Goal: Information Seeking & Learning: Learn about a topic

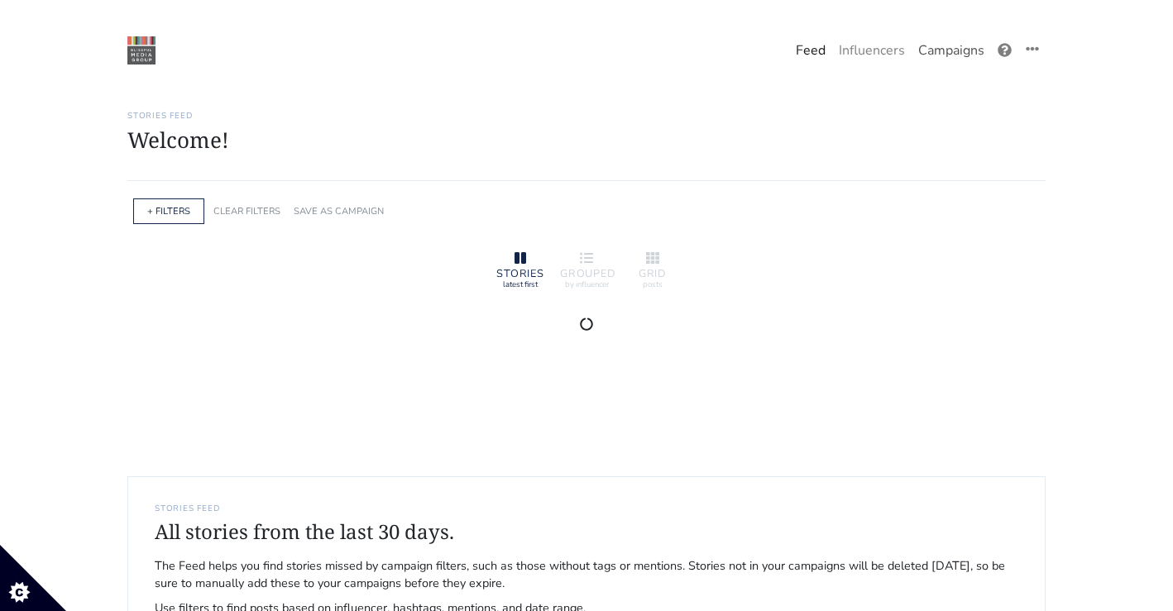
click at [933, 43] on link "Campaigns" at bounding box center [950, 50] width 79 height 33
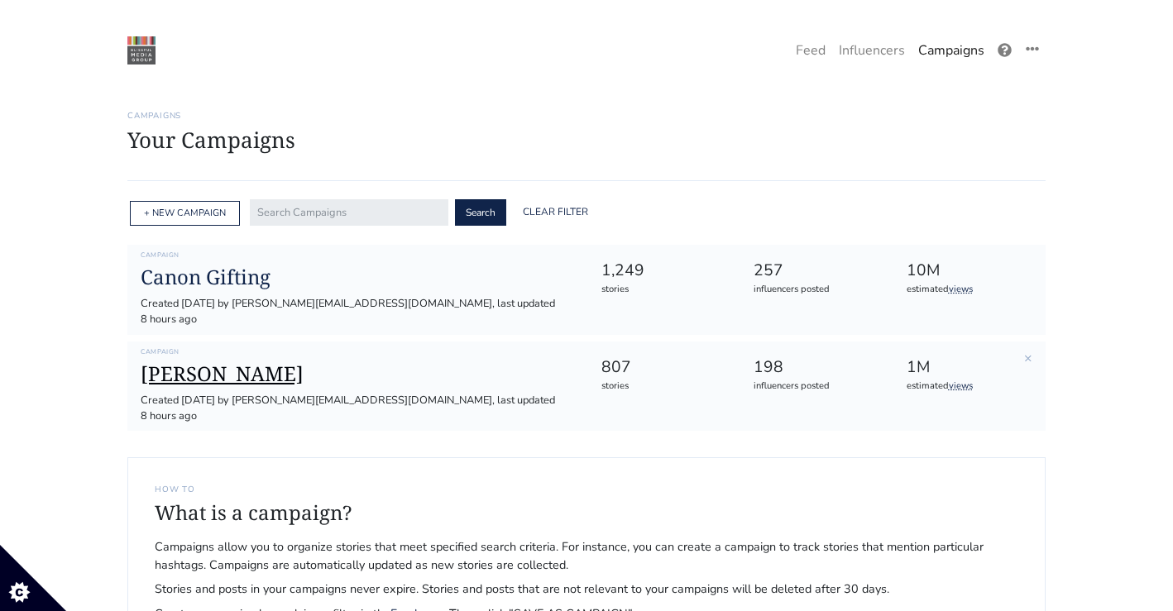
click at [182, 362] on h1 "[PERSON_NAME]" at bounding box center [357, 374] width 433 height 24
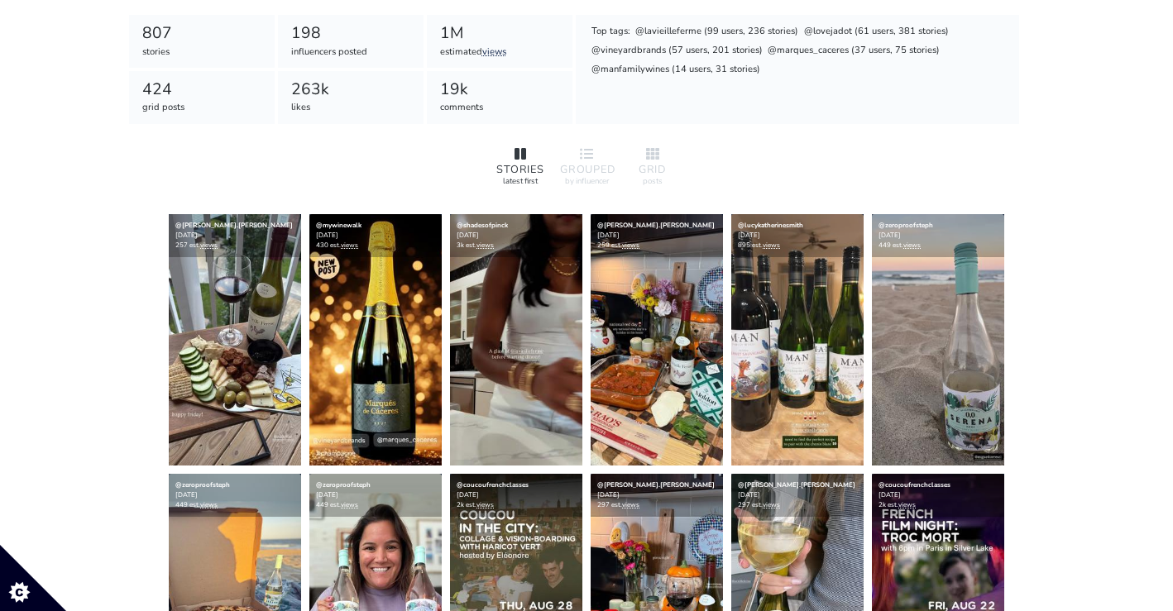
scroll to position [267, 0]
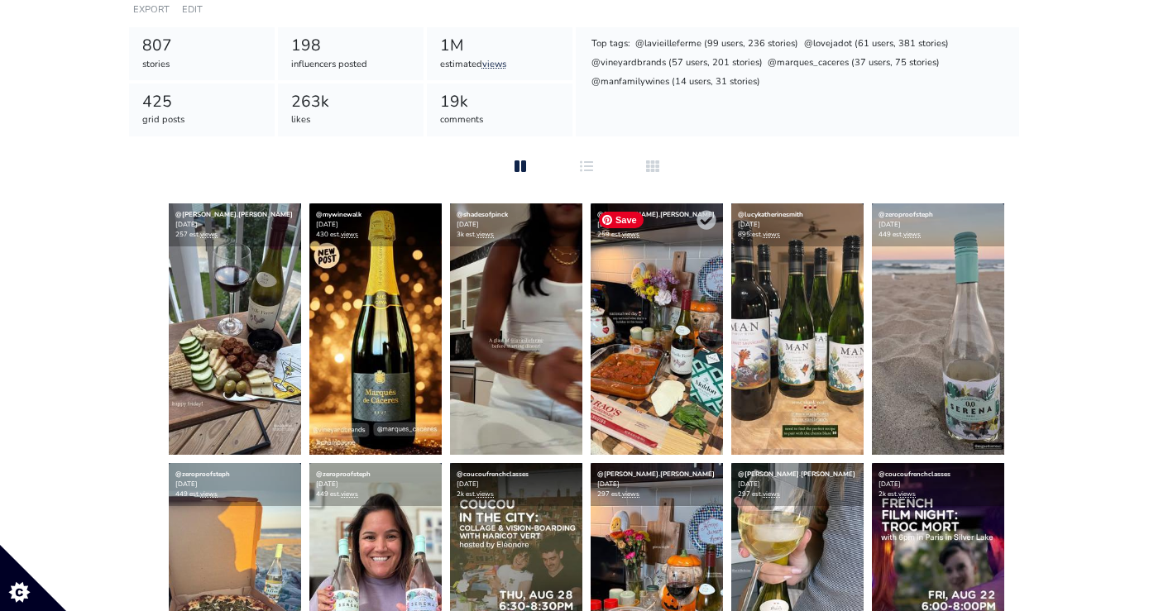
click at [663, 359] on img at bounding box center [657, 328] width 132 height 251
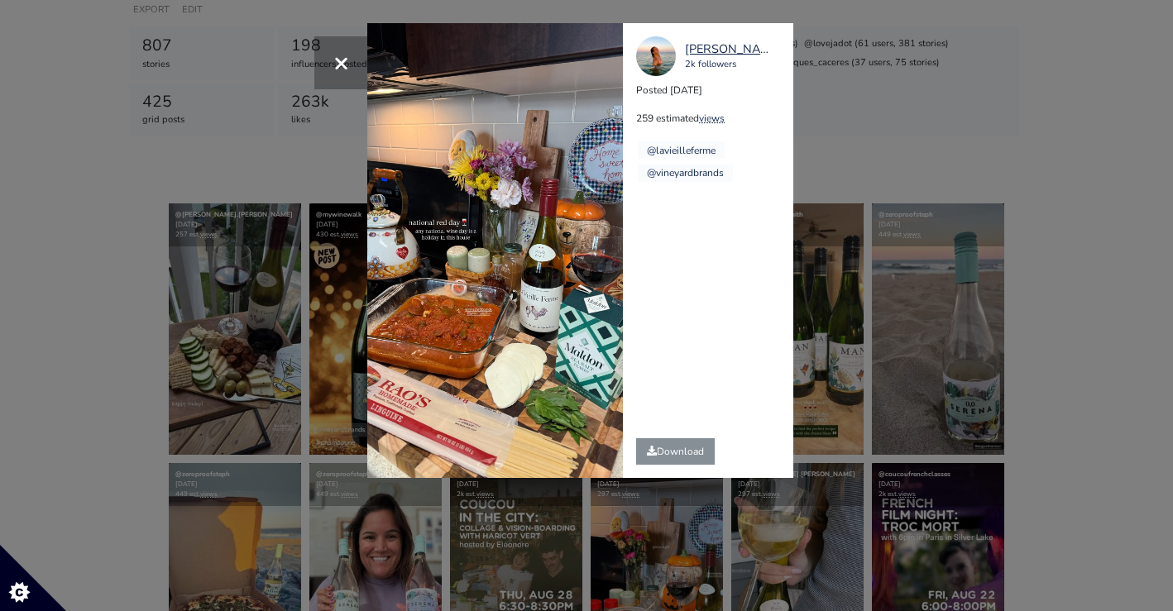
click at [800, 160] on div "[PERSON_NAME].[PERSON_NAME] 2k followers Posted [DATE] 259 estimated views @lav…" at bounding box center [714, 250] width 183 height 455
click at [867, 155] on div "× [PERSON_NAME].[PERSON_NAME] 2k followers Posted [DATE] 259 estimated views @l…" at bounding box center [586, 305] width 1173 height 611
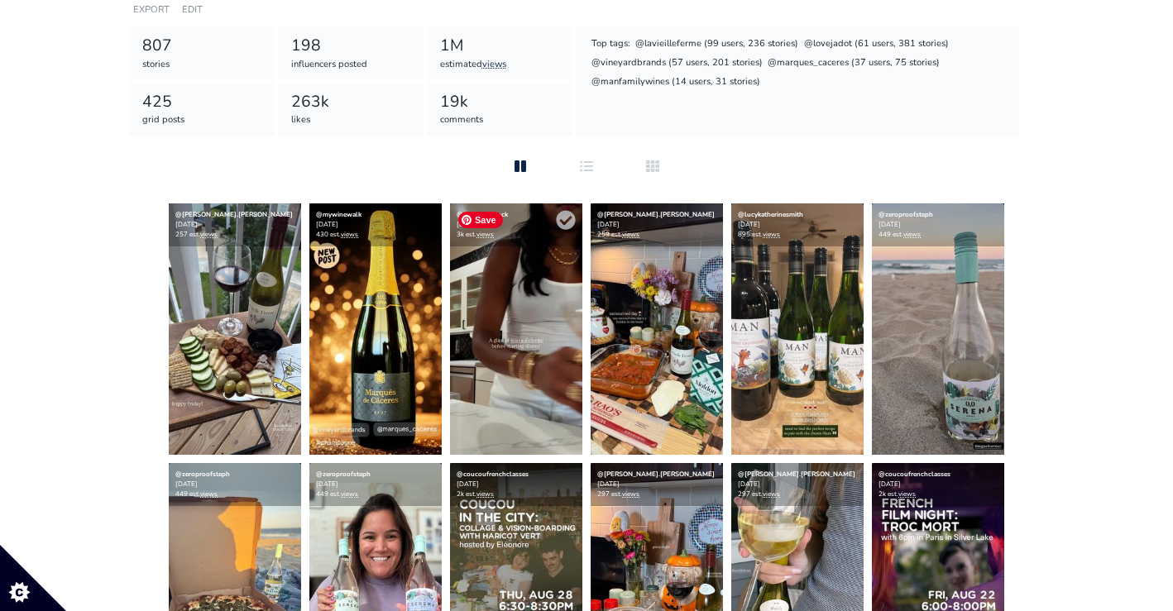
click at [523, 332] on img at bounding box center [516, 328] width 132 height 251
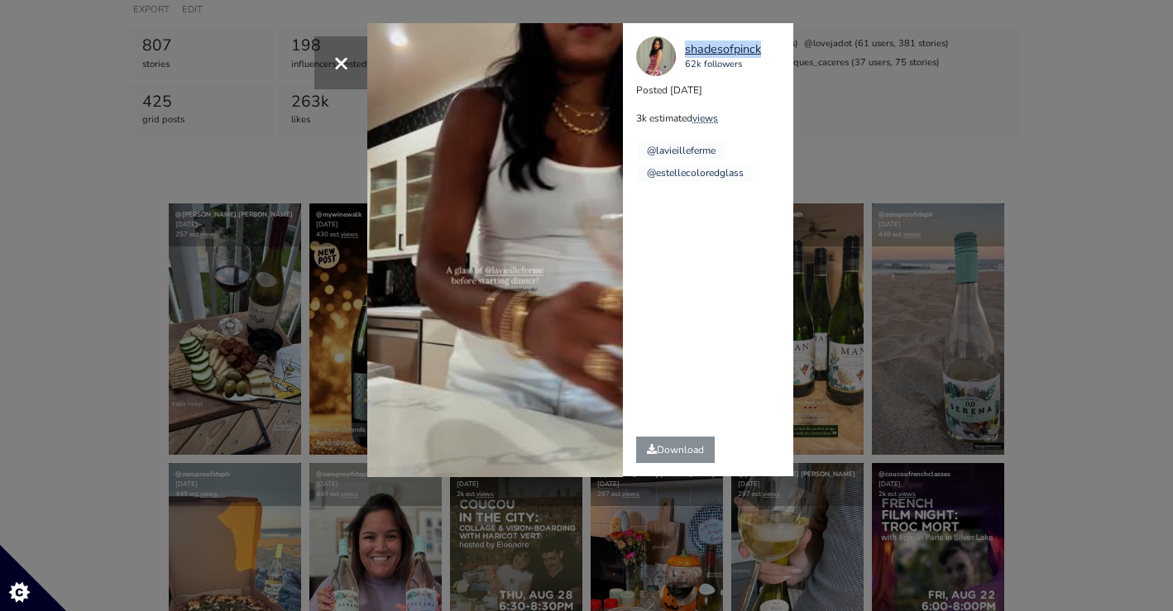
copy link "shadesofpinck"
click at [1055, 240] on div "× Your browser does not support HTML5 video. shadesofpinck 62k followers Posted…" at bounding box center [586, 305] width 1173 height 611
click at [282, 304] on div "× Your browser does not support HTML5 video. shadesofpinck 62k followers Posted…" at bounding box center [586, 305] width 1173 height 611
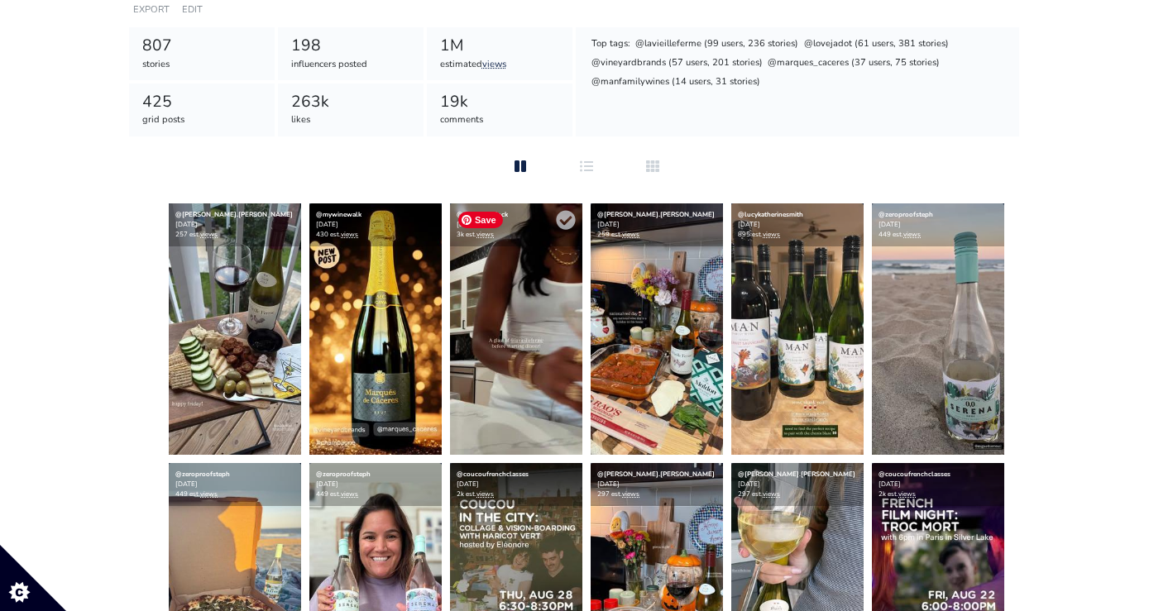
click at [529, 379] on img at bounding box center [516, 328] width 132 height 251
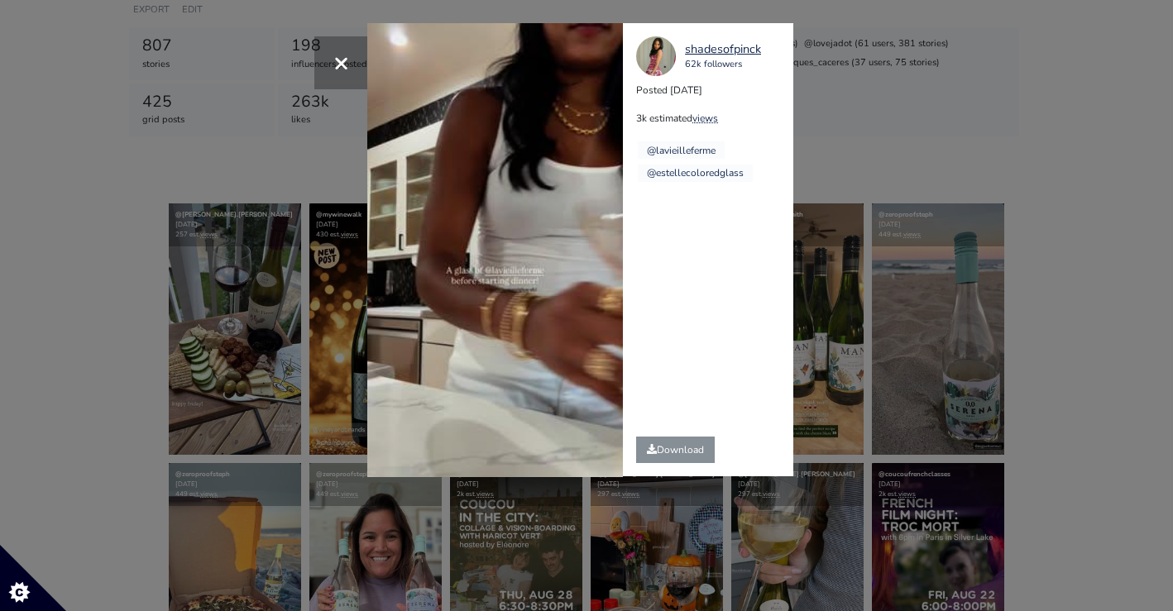
click at [178, 291] on div "× Your browser does not support HTML5 video. shadesofpinck 62k followers Posted…" at bounding box center [586, 305] width 1173 height 611
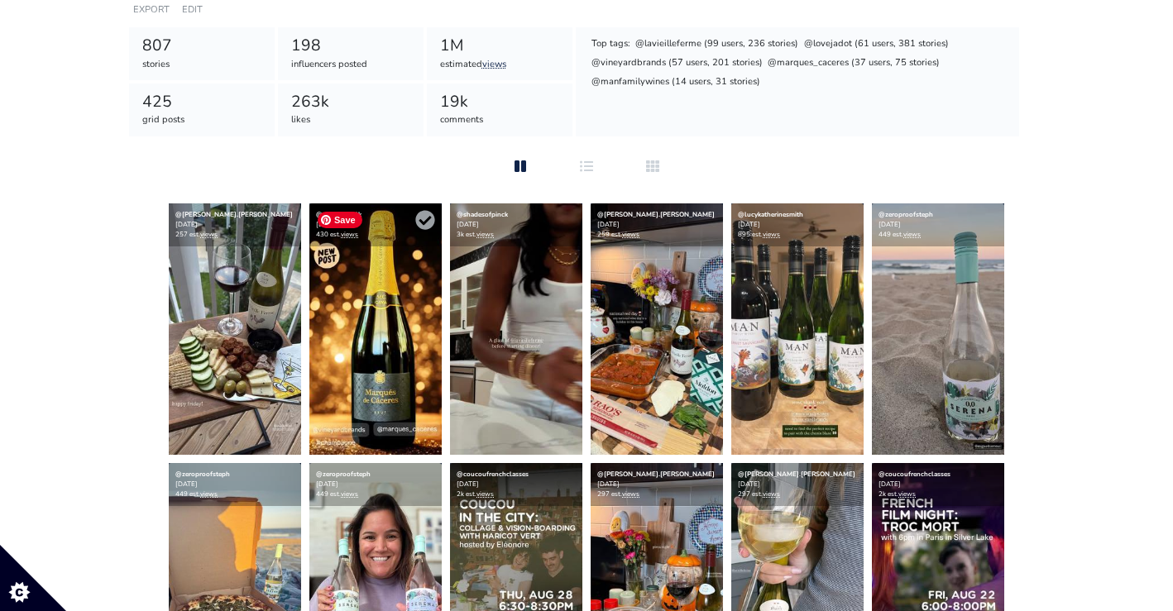
click at [395, 357] on img at bounding box center [375, 328] width 132 height 251
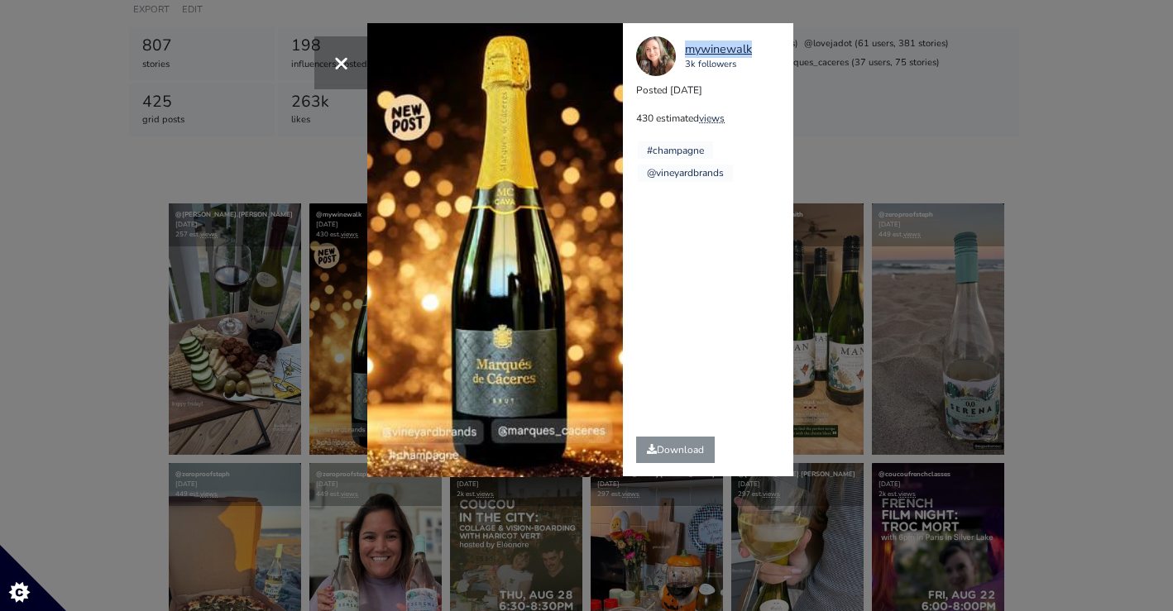
copy link "mywinewalk"
click at [235, 304] on div "× Your browser does not support HTML5 video. [GEOGRAPHIC_DATA] 3k followers Pos…" at bounding box center [586, 305] width 1173 height 611
click at [145, 275] on div "× Your browser does not support HTML5 video. [GEOGRAPHIC_DATA] 3k followers Pos…" at bounding box center [586, 305] width 1173 height 611
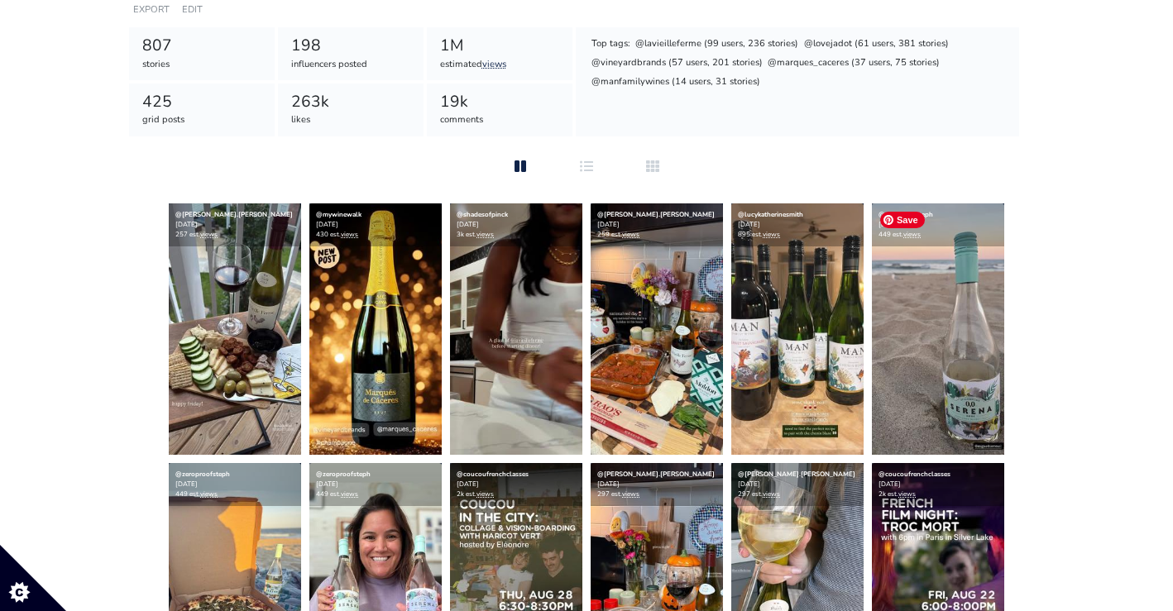
click at [211, 337] on img at bounding box center [235, 328] width 132 height 251
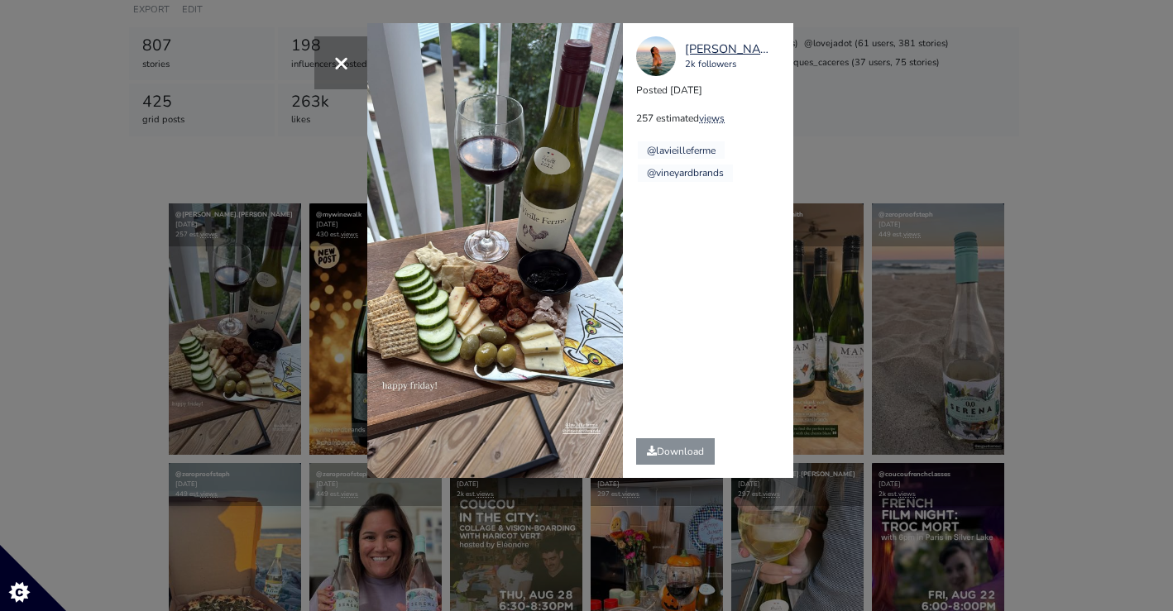
click at [936, 199] on div "× [PERSON_NAME].[PERSON_NAME] 2k followers Posted [DATE] 257 estimated views @l…" at bounding box center [586, 305] width 1173 height 611
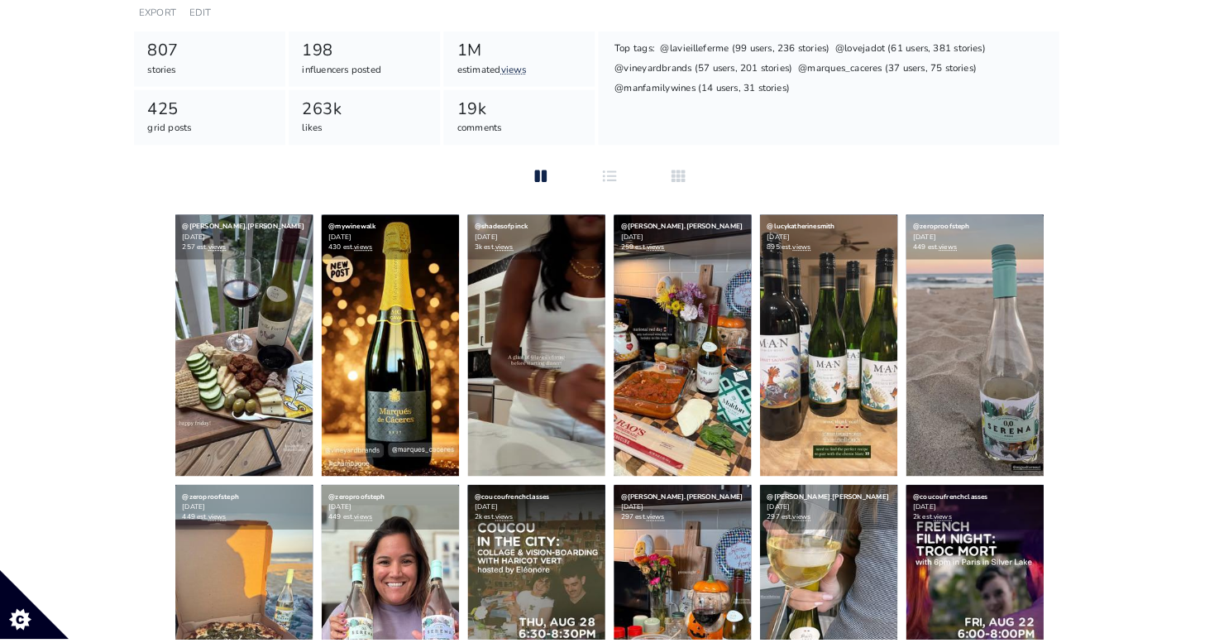
scroll to position [261, 0]
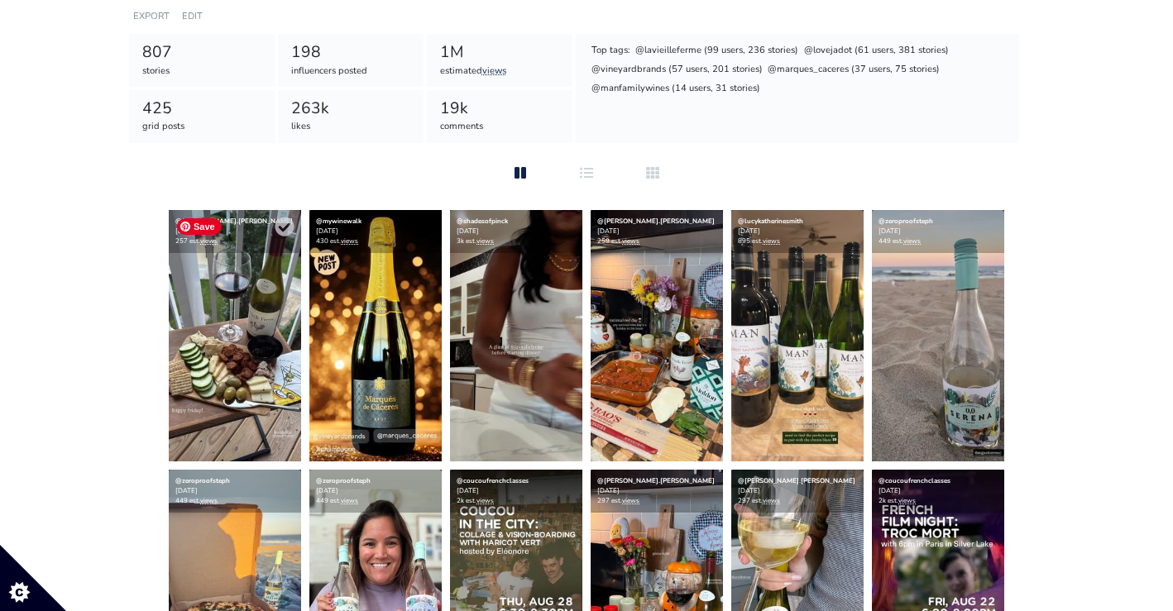
click at [263, 348] on img at bounding box center [235, 335] width 132 height 251
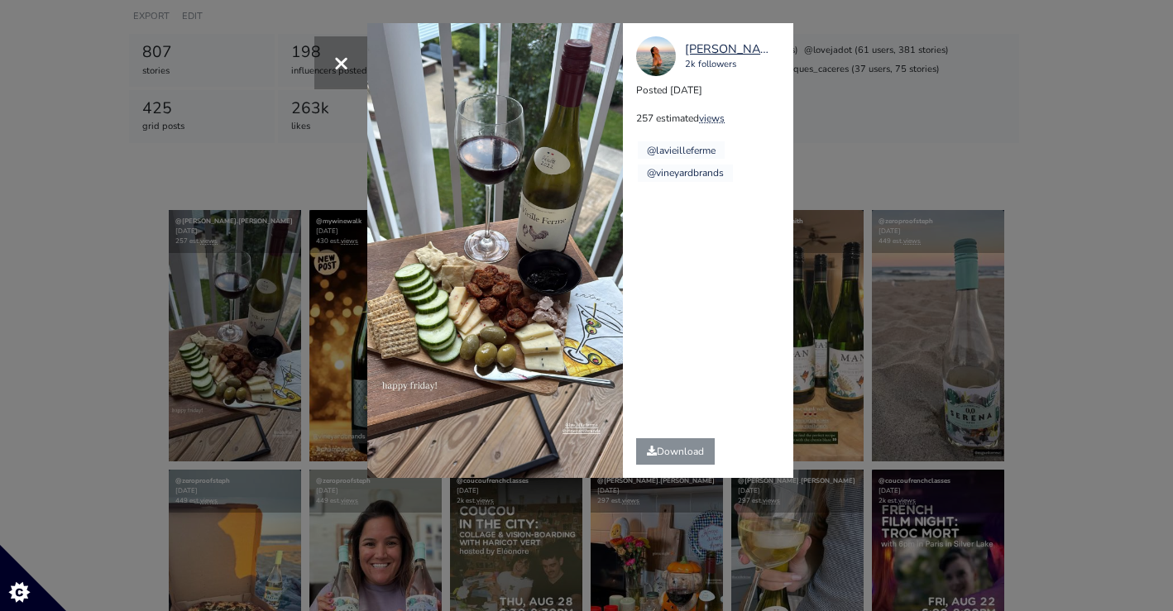
click at [142, 438] on div "× [PERSON_NAME].[PERSON_NAME] 2k followers Posted [DATE] 257 estimated views @l…" at bounding box center [586, 305] width 1173 height 611
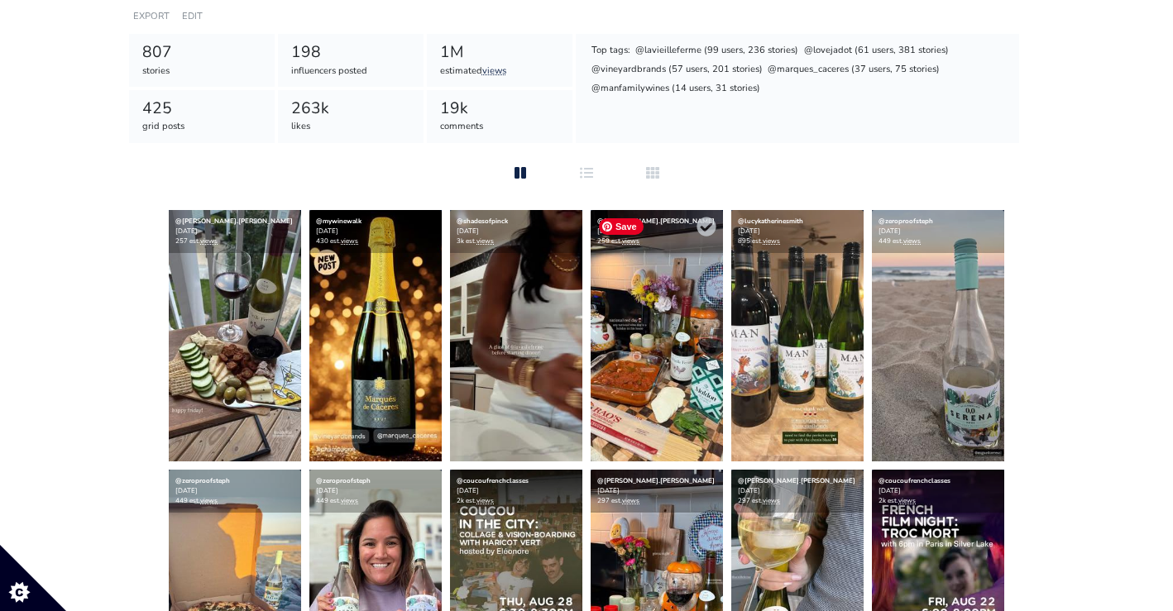
click at [656, 358] on img at bounding box center [657, 335] width 132 height 251
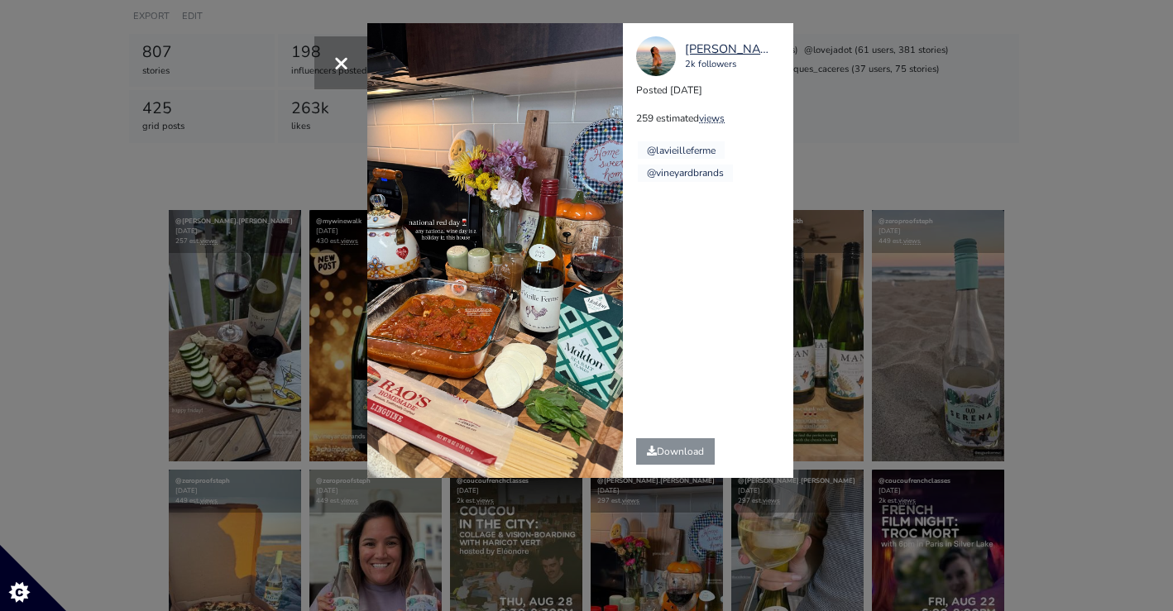
click at [954, 161] on div "× [PERSON_NAME].[PERSON_NAME] 2k followers Posted [DATE] 259 estimated views @l…" at bounding box center [586, 305] width 1173 height 611
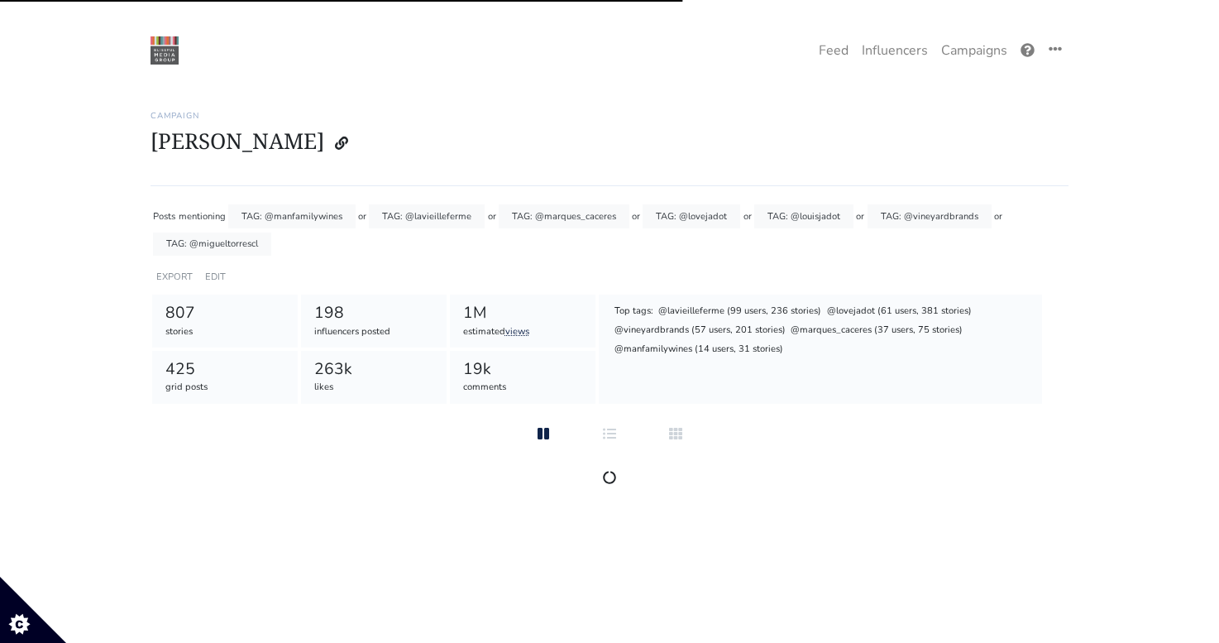
scroll to position [261, 0]
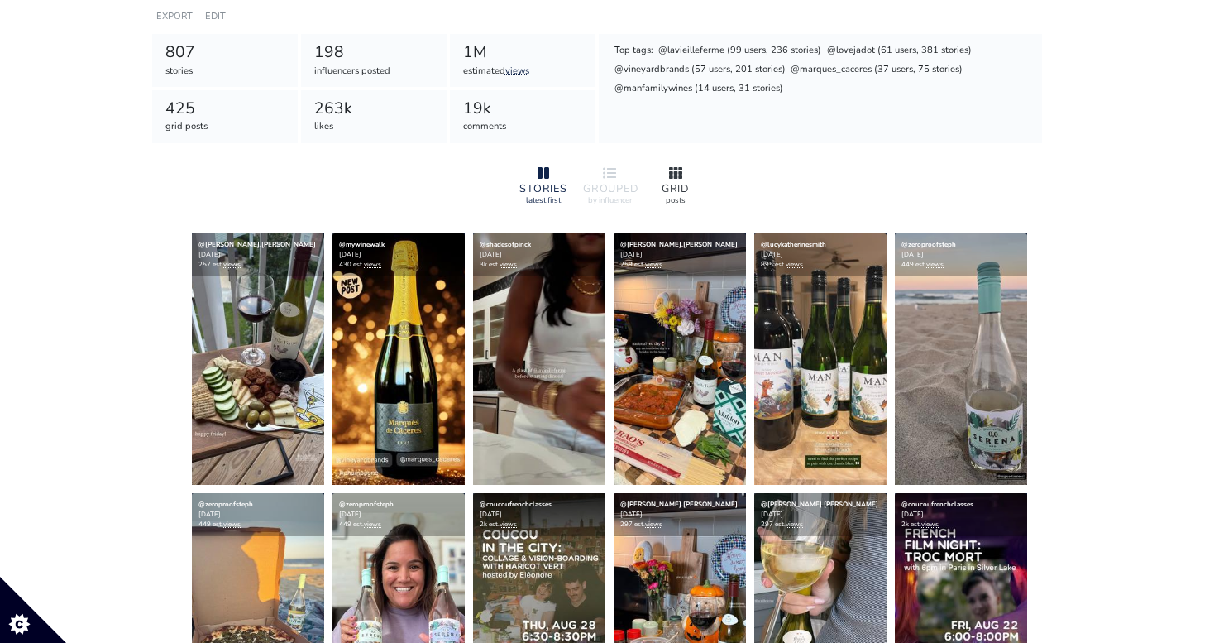
click at [665, 169] on div at bounding box center [675, 174] width 53 height 20
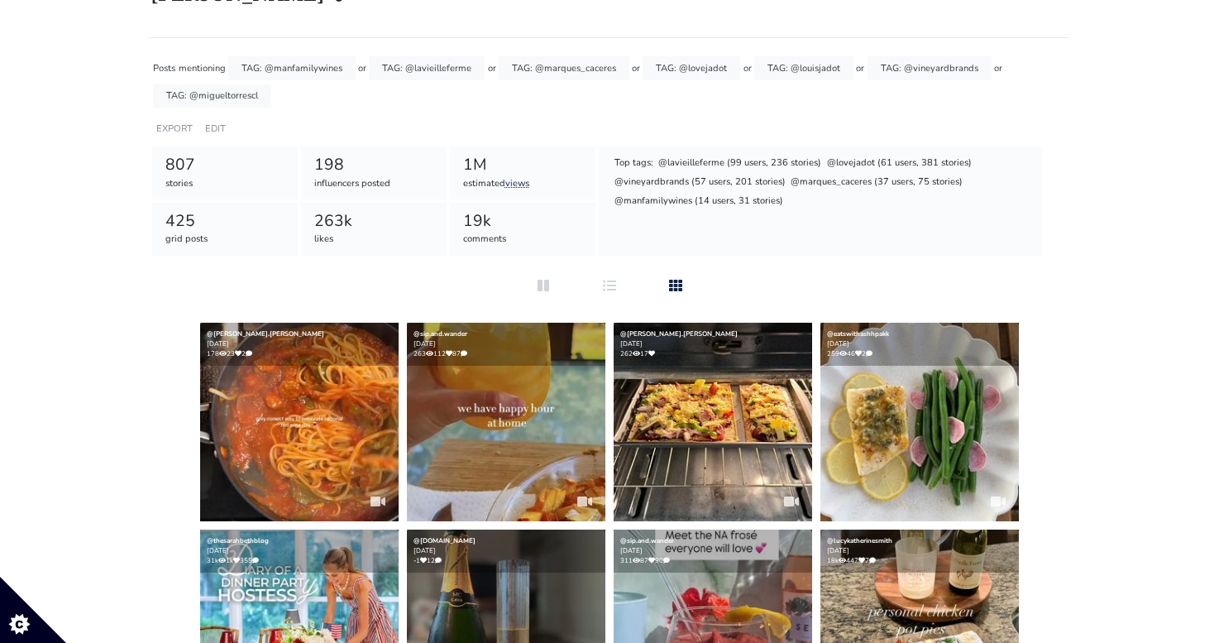
scroll to position [147, 0]
